Goal: Transaction & Acquisition: Book appointment/travel/reservation

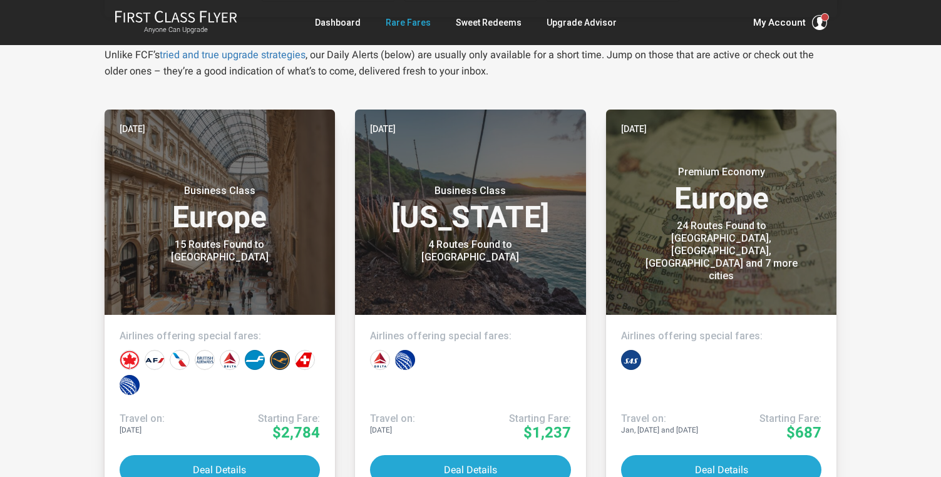
scroll to position [292, 0]
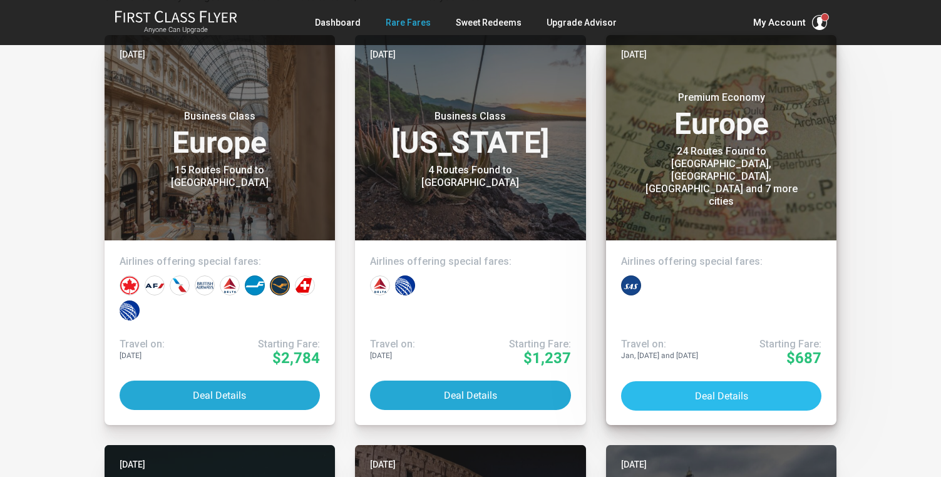
click at [690, 386] on button "Deal Details" at bounding box center [721, 395] width 201 height 29
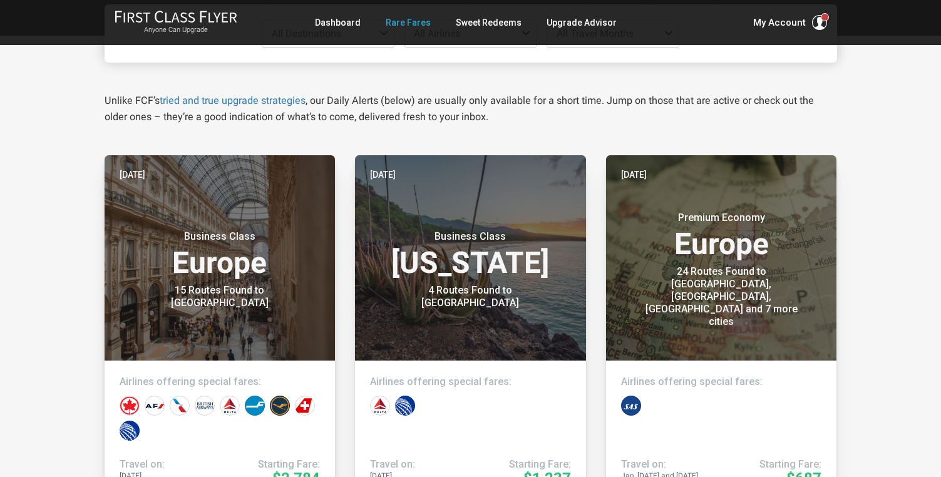
scroll to position [272, 0]
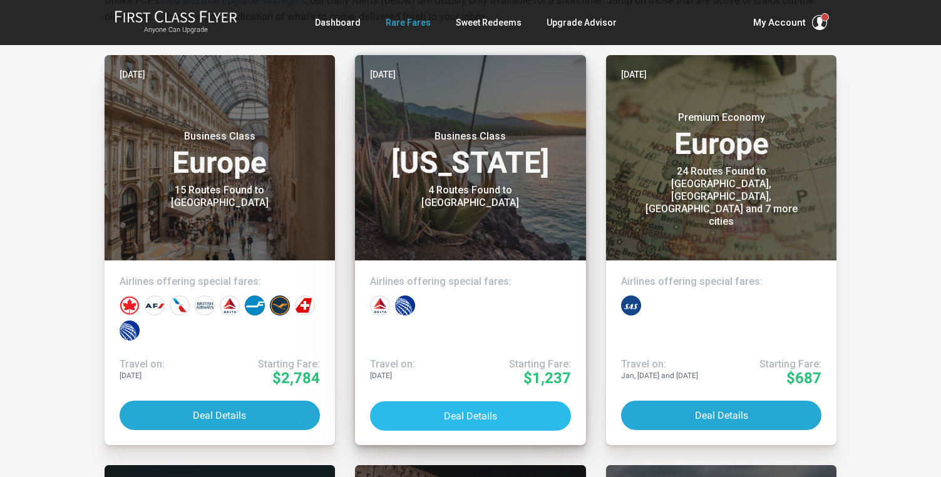
click at [454, 402] on button "Deal Details" at bounding box center [470, 416] width 201 height 29
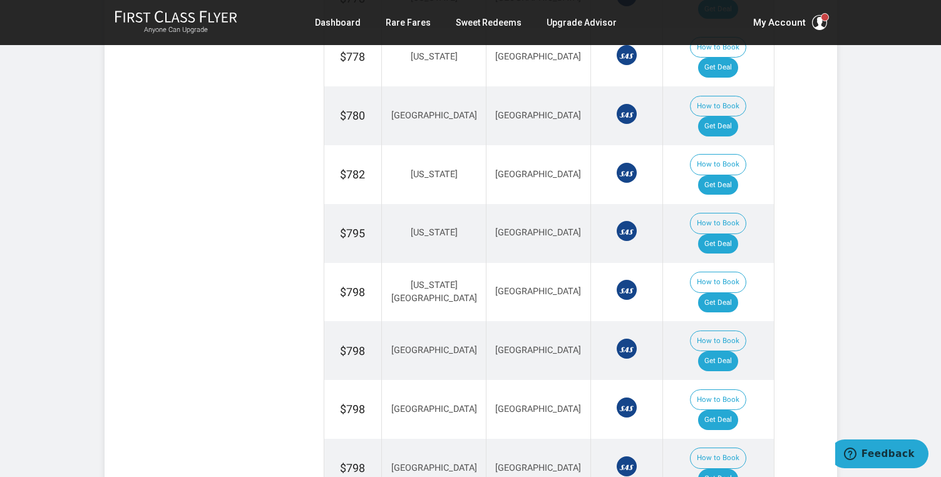
scroll to position [1371, 0]
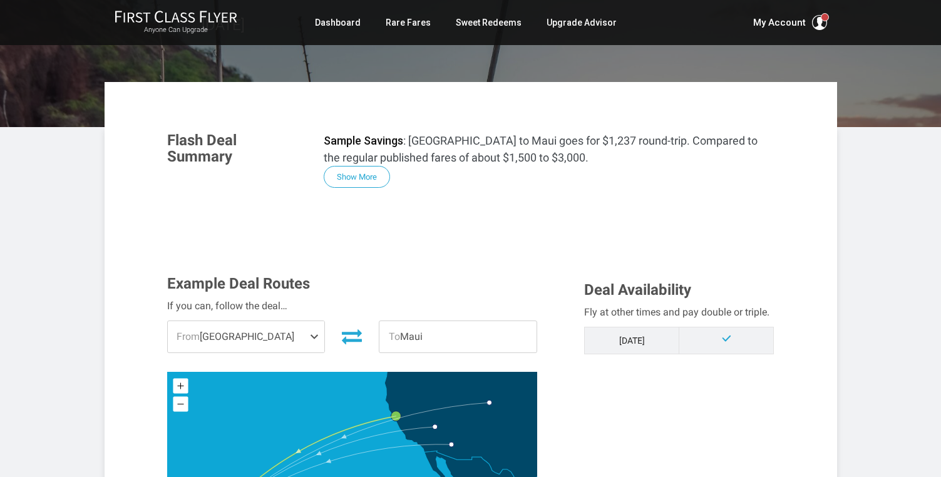
scroll to position [175, 0]
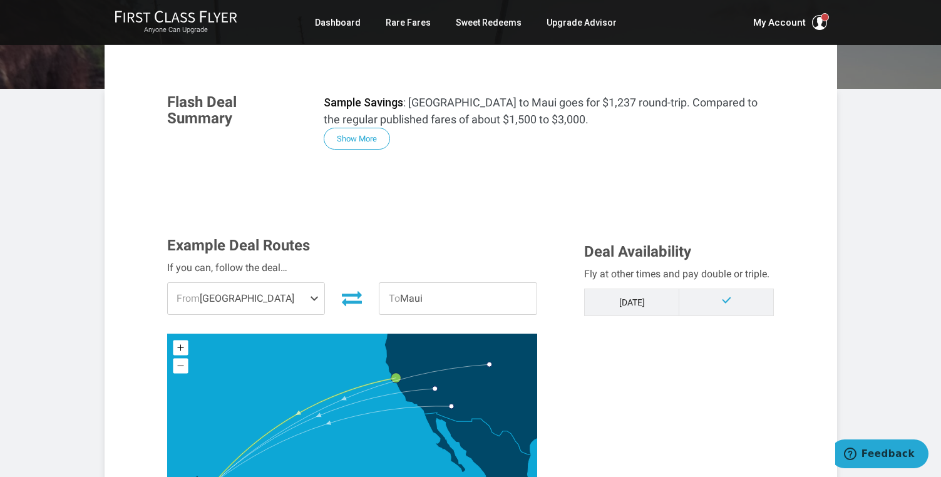
click at [311, 294] on span at bounding box center [316, 298] width 15 height 31
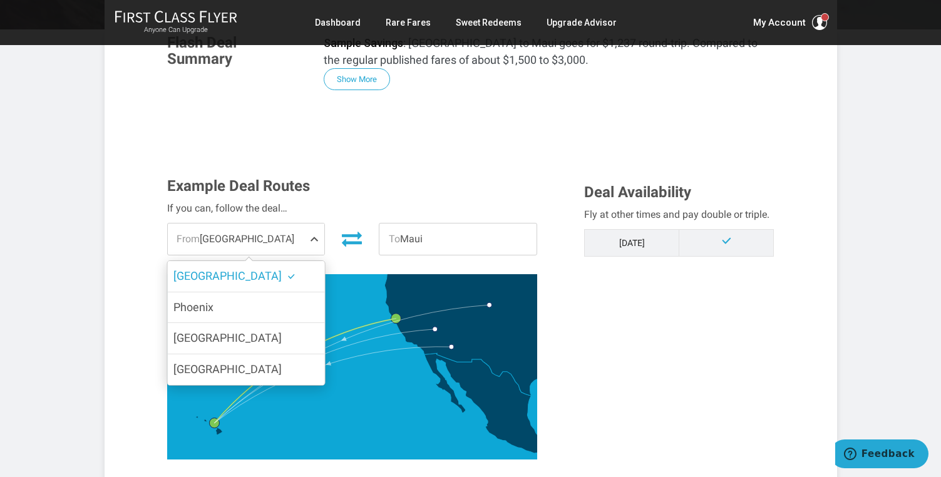
scroll to position [242, 0]
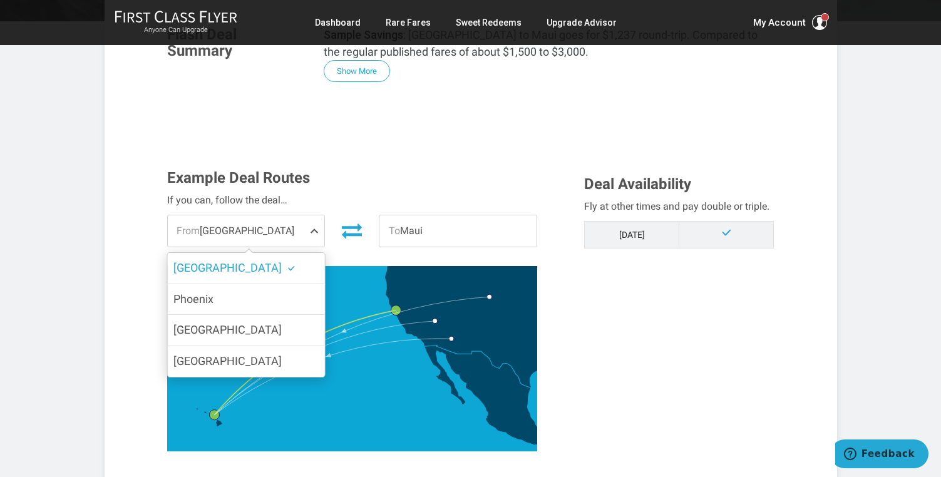
click at [320, 148] on section "Flash Deal Summary Sample Savings : San Francisco to Maui goes for $1,237 round…" at bounding box center [471, 474] width 633 height 921
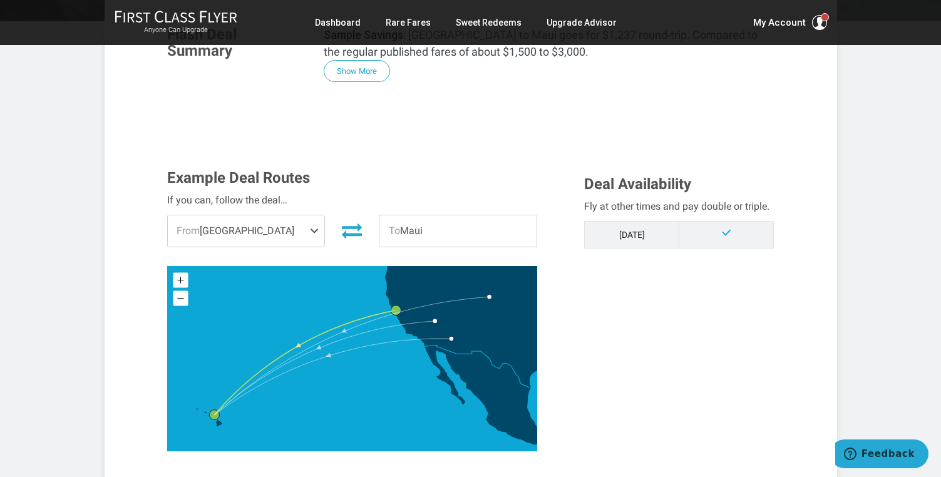
scroll to position [0, 0]
